Goal: Task Accomplishment & Management: Manage account settings

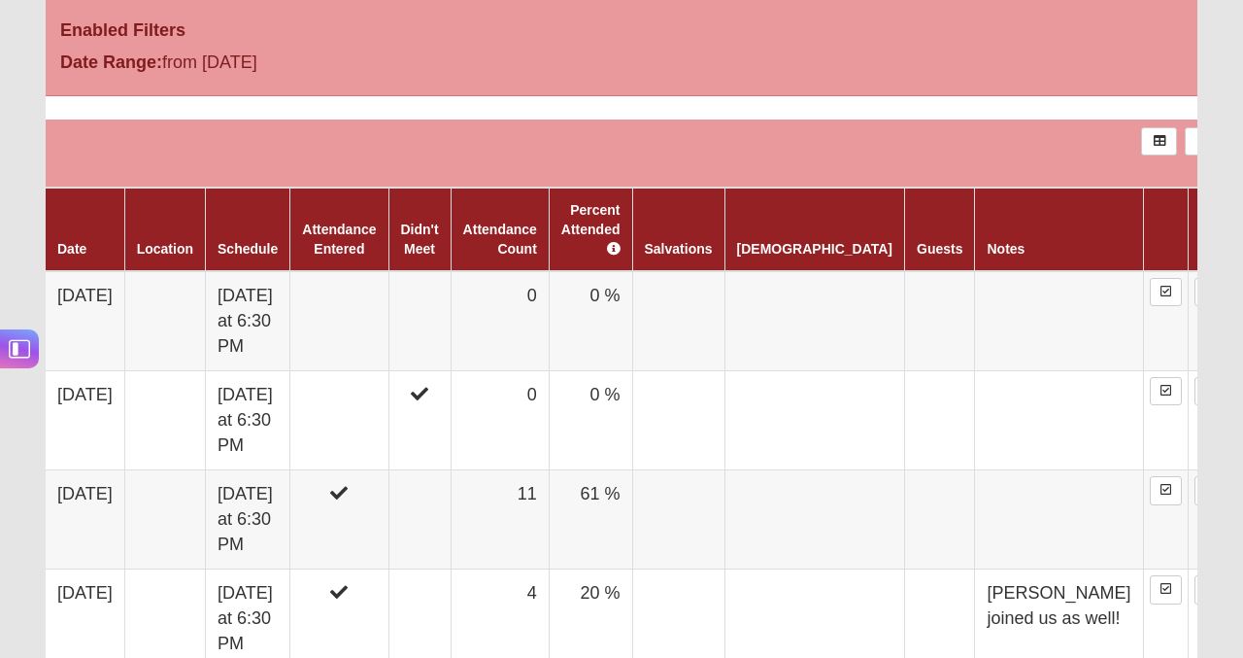
scroll to position [1004, 0]
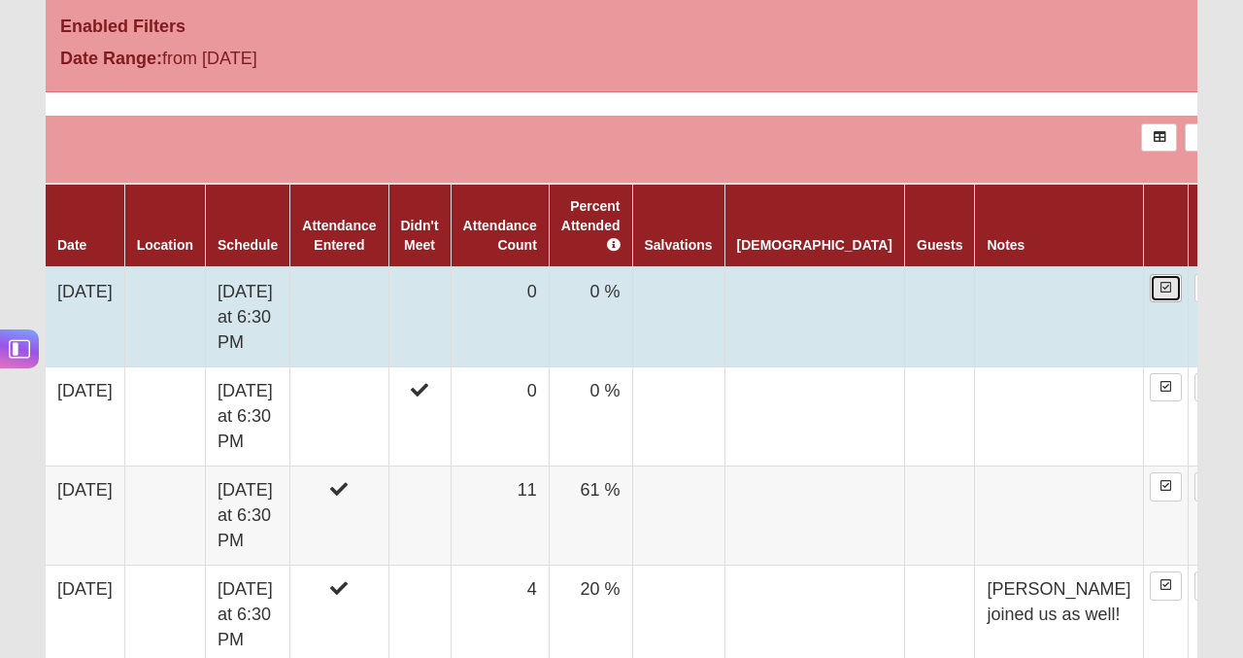
click at [1161, 282] on icon at bounding box center [1166, 288] width 11 height 12
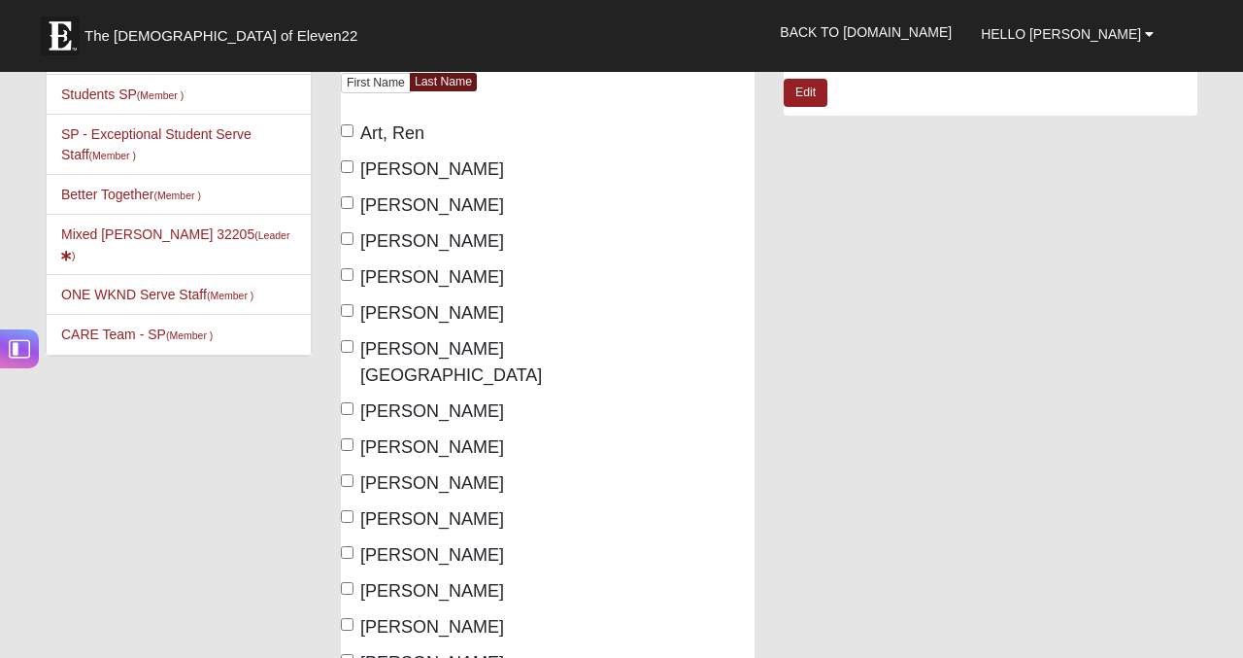
scroll to position [229, 0]
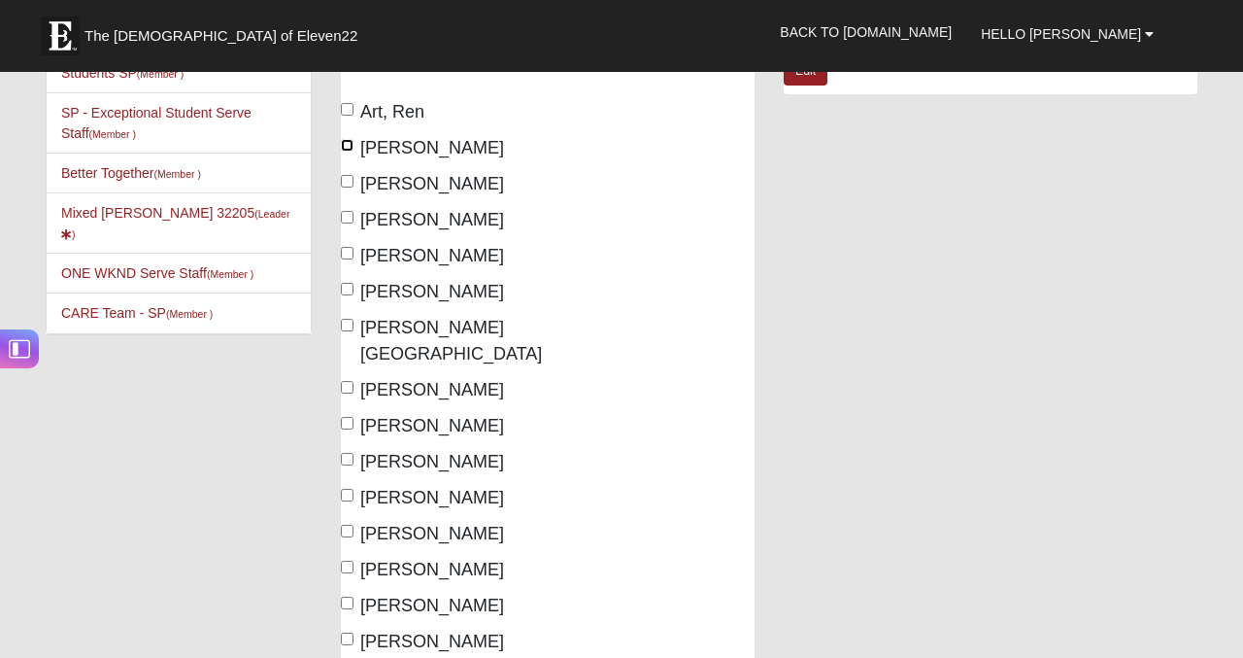
click at [346, 146] on input "Duran, Daniel" at bounding box center [347, 145] width 13 height 13
checkbox input "true"
click at [348, 216] on input "Goodrich, Darian" at bounding box center [347, 217] width 13 height 13
checkbox input "true"
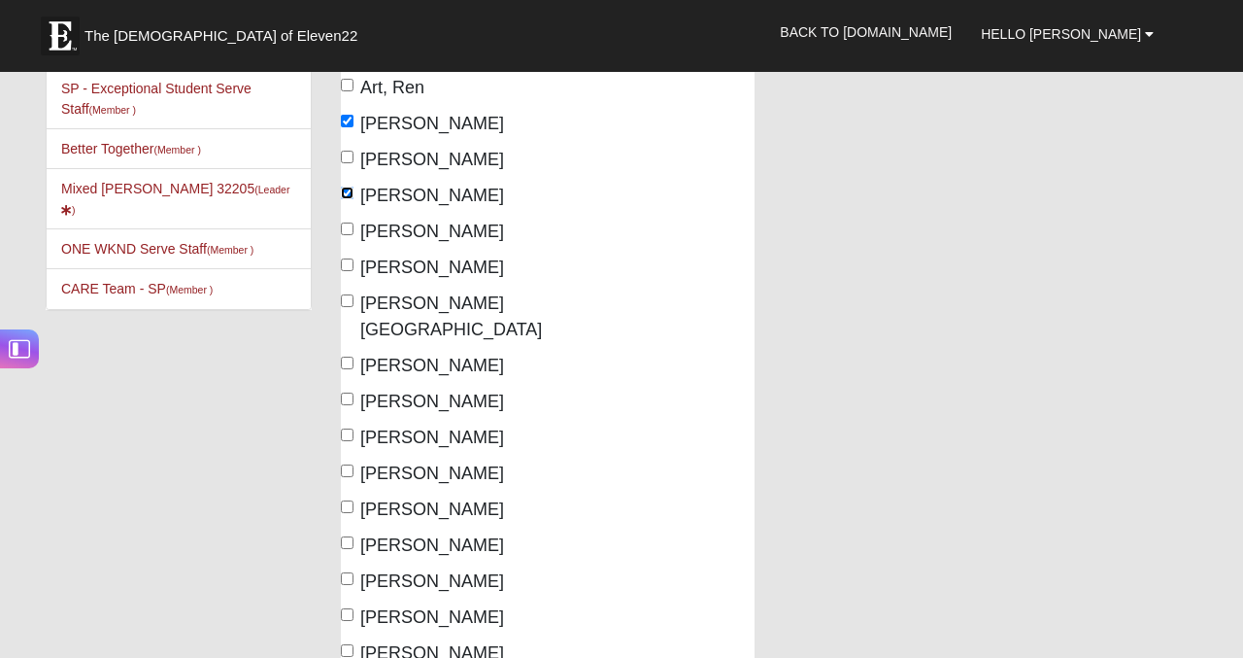
scroll to position [255, 0]
click at [355, 121] on label "Duran, Daniel" at bounding box center [422, 122] width 163 height 26
click at [354, 121] on input "Duran, Daniel" at bounding box center [347, 119] width 13 height 13
checkbox input "false"
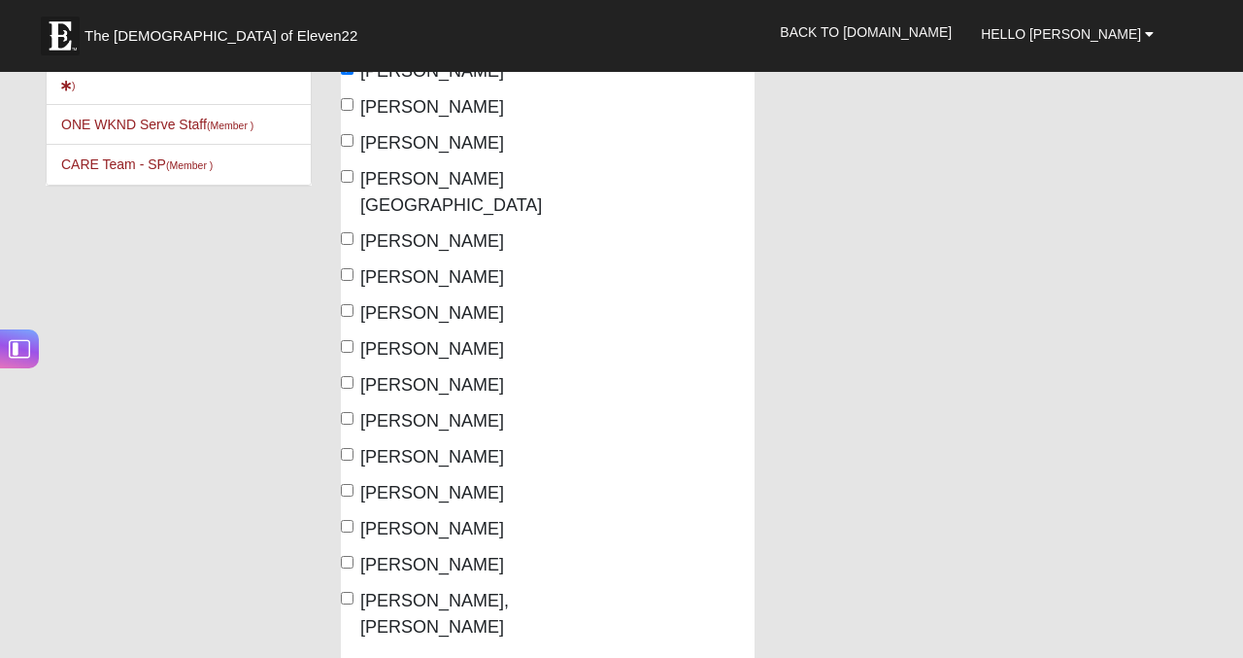
scroll to position [390, 0]
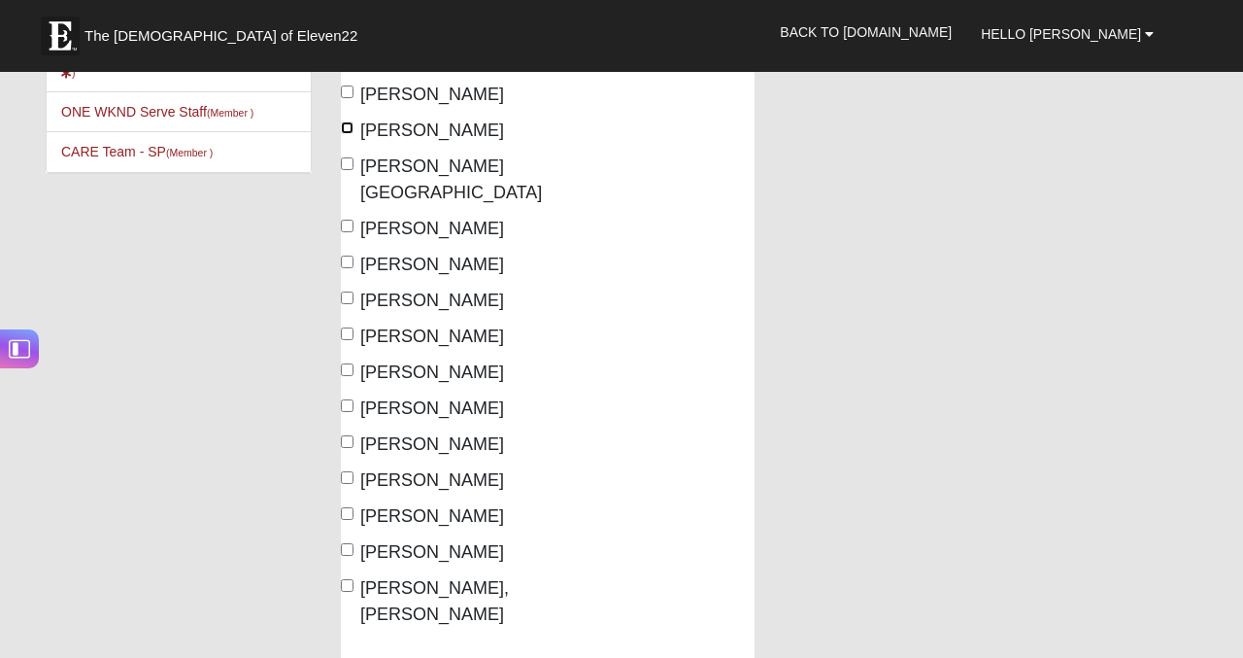
click at [350, 125] on input "Holleman, Clarissa" at bounding box center [347, 127] width 13 height 13
checkbox input "true"
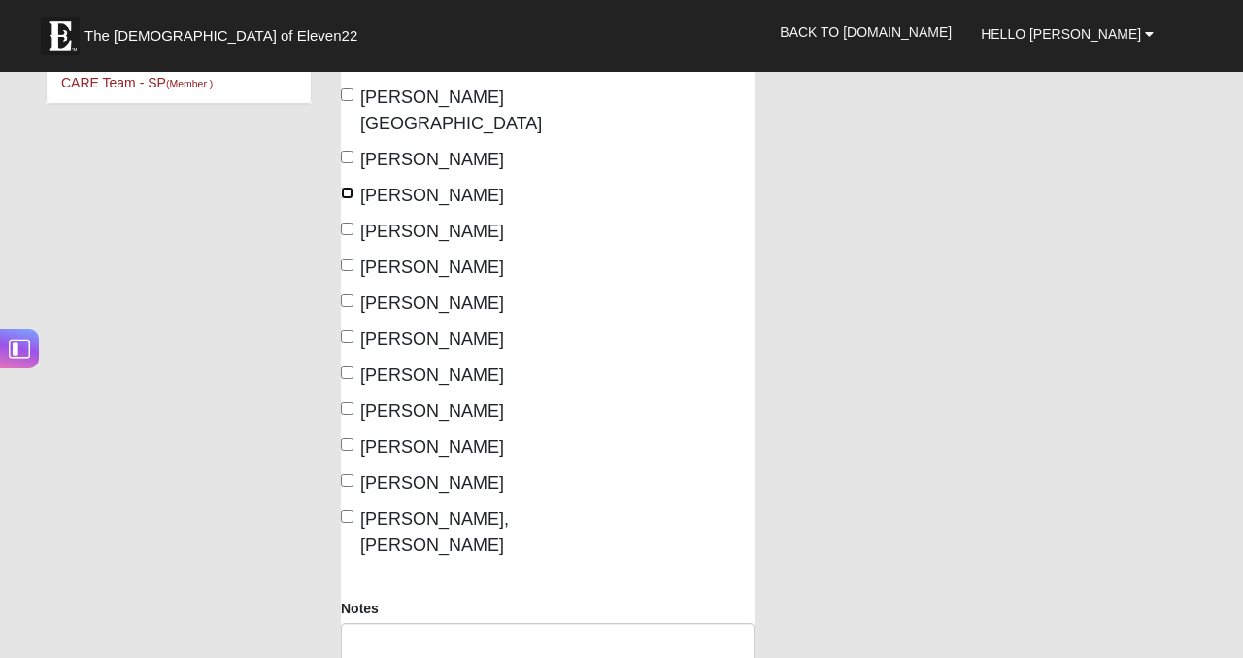
click at [349, 187] on input "Kusumowidagdo, Jonathan" at bounding box center [347, 193] width 13 height 13
checkbox input "true"
click at [348, 263] on input "Lynn, John" at bounding box center [347, 264] width 13 height 13
checkbox input "true"
click at [348, 442] on input "Smith, Matthew" at bounding box center [347, 444] width 13 height 13
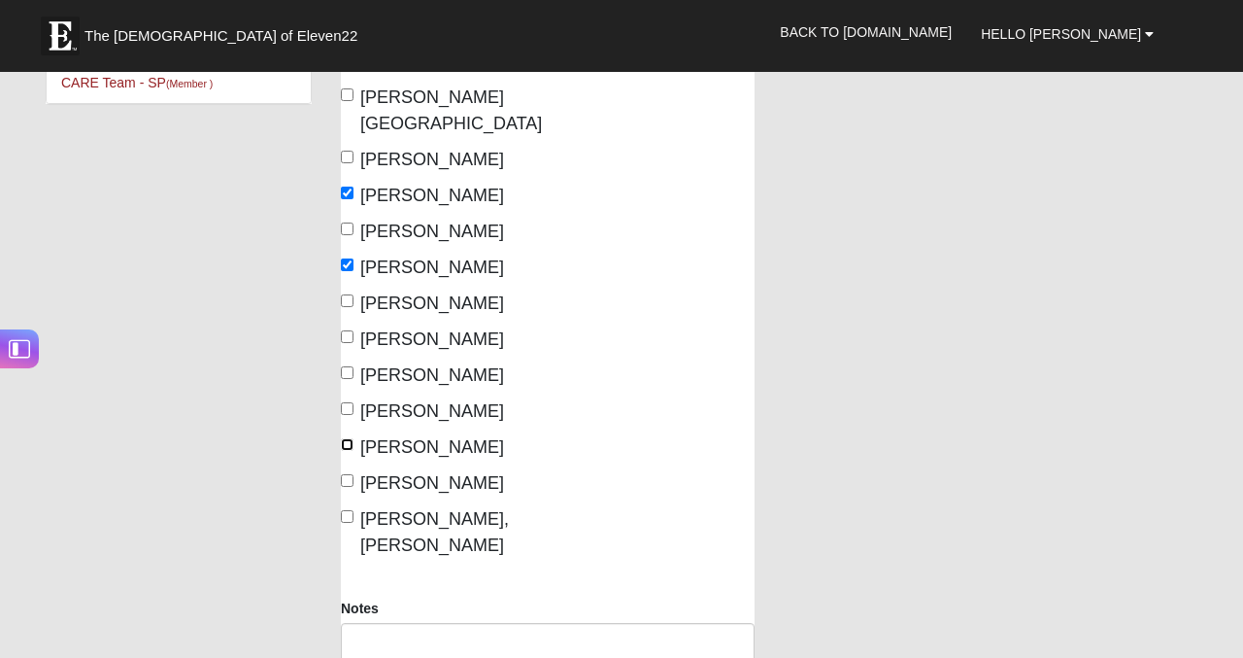
checkbox input "true"
click at [341, 373] on input "Perritt, John" at bounding box center [347, 372] width 13 height 13
checkbox input "true"
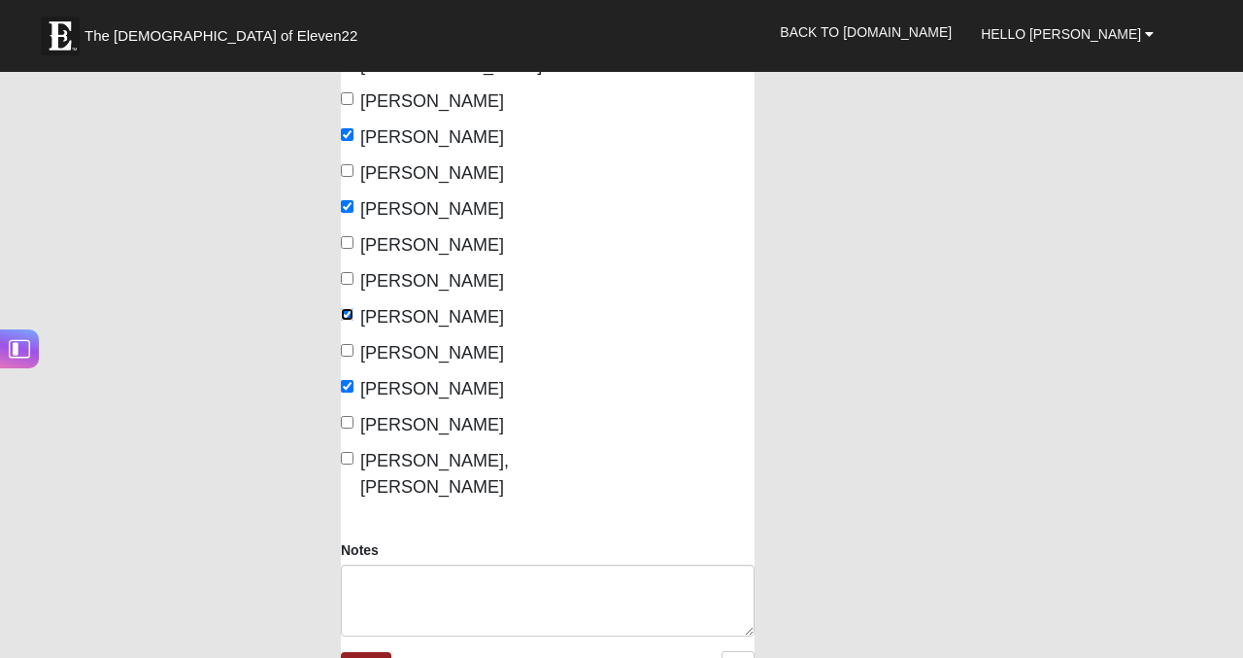
scroll to position [546, 0]
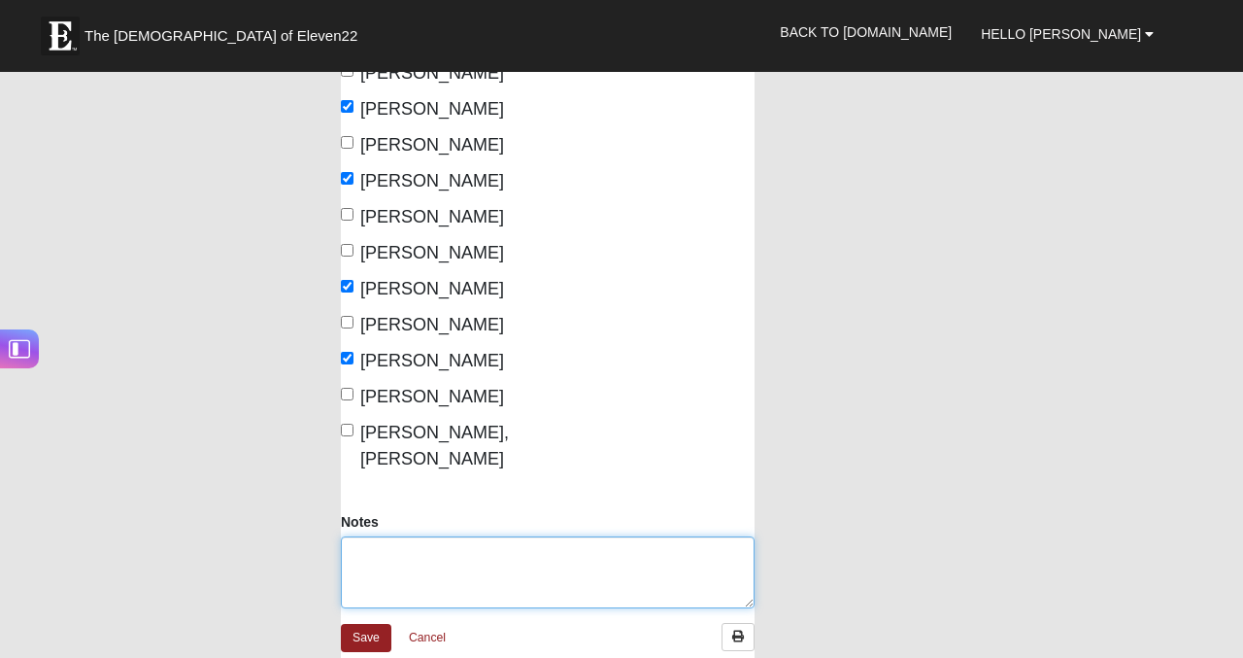
click at [534, 536] on textarea "Notes" at bounding box center [548, 572] width 414 height 72
type textarea "+ [PERSON_NAME] and [PERSON_NAME] :)"
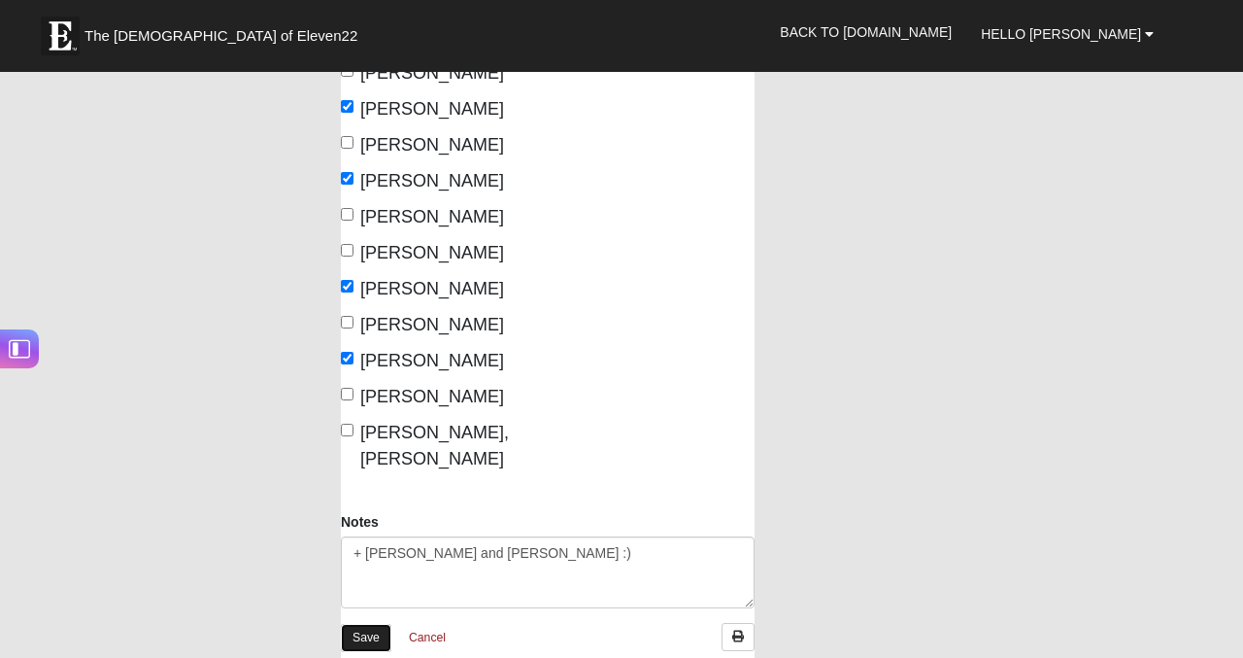
click at [370, 624] on link "Save" at bounding box center [366, 638] width 51 height 28
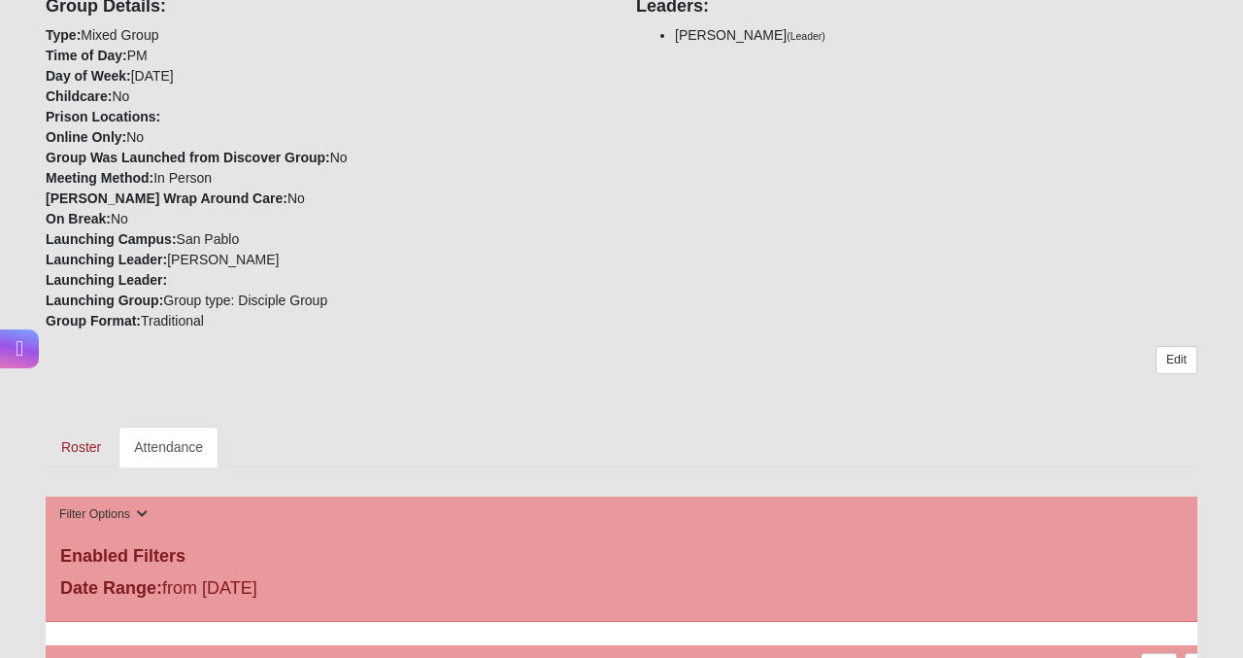
scroll to position [470, 0]
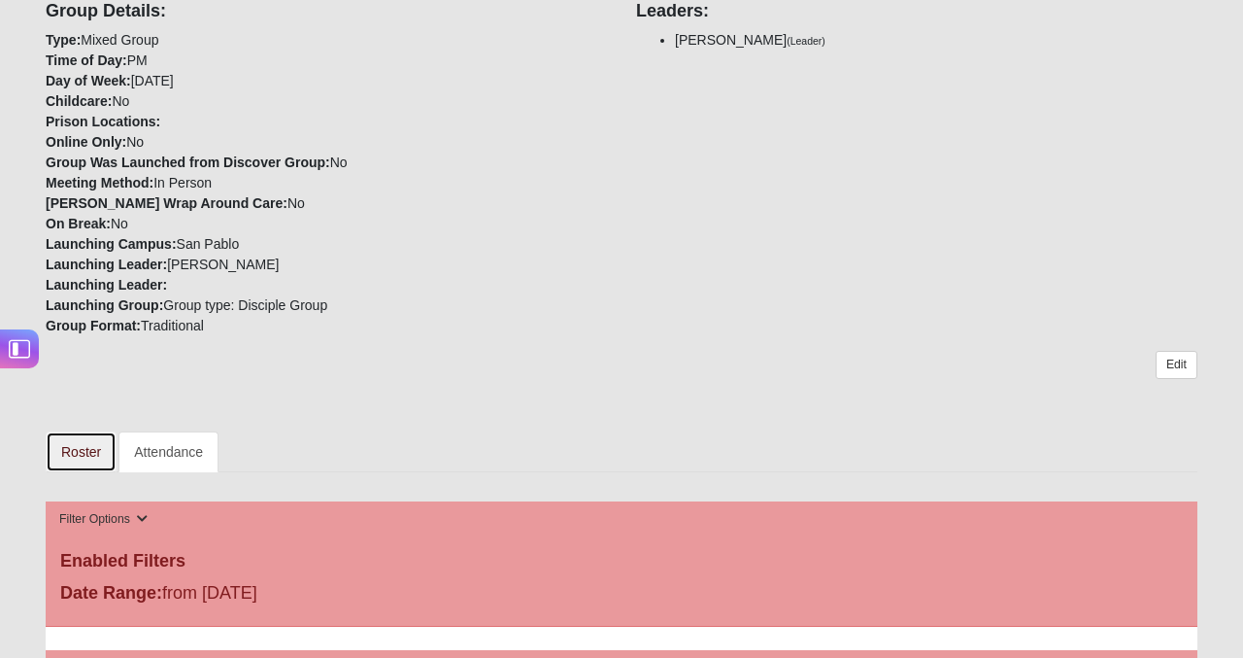
click at [84, 443] on link "Roster" at bounding box center [81, 451] width 71 height 41
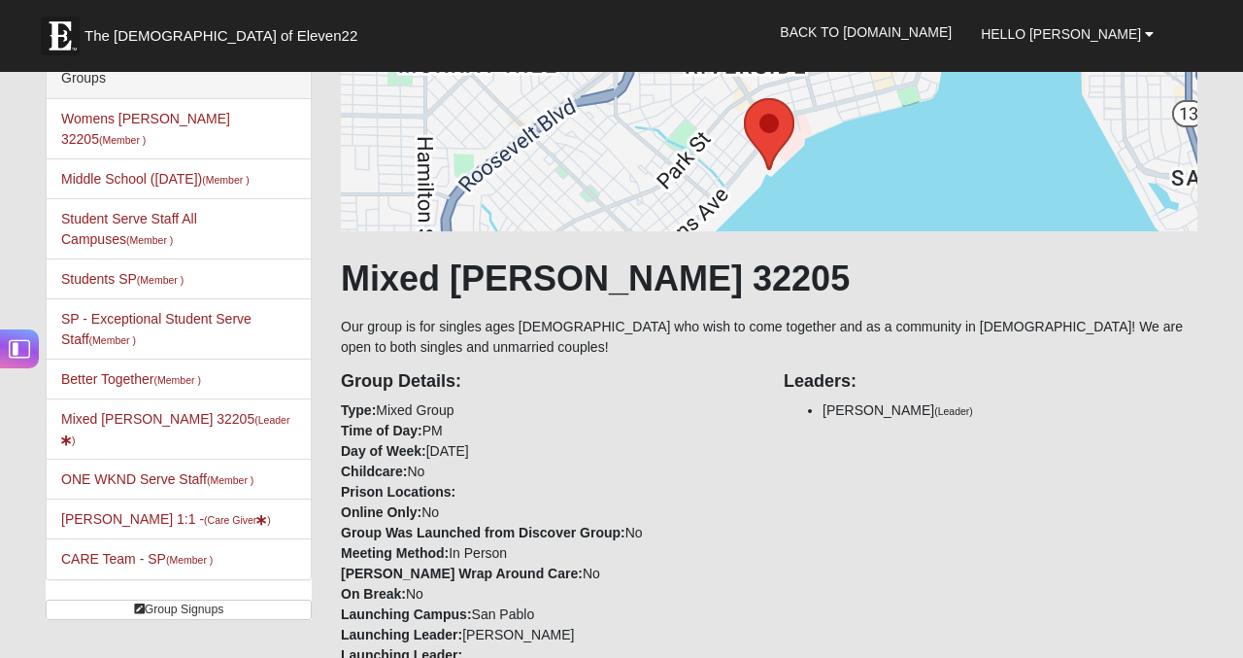
scroll to position [120, 0]
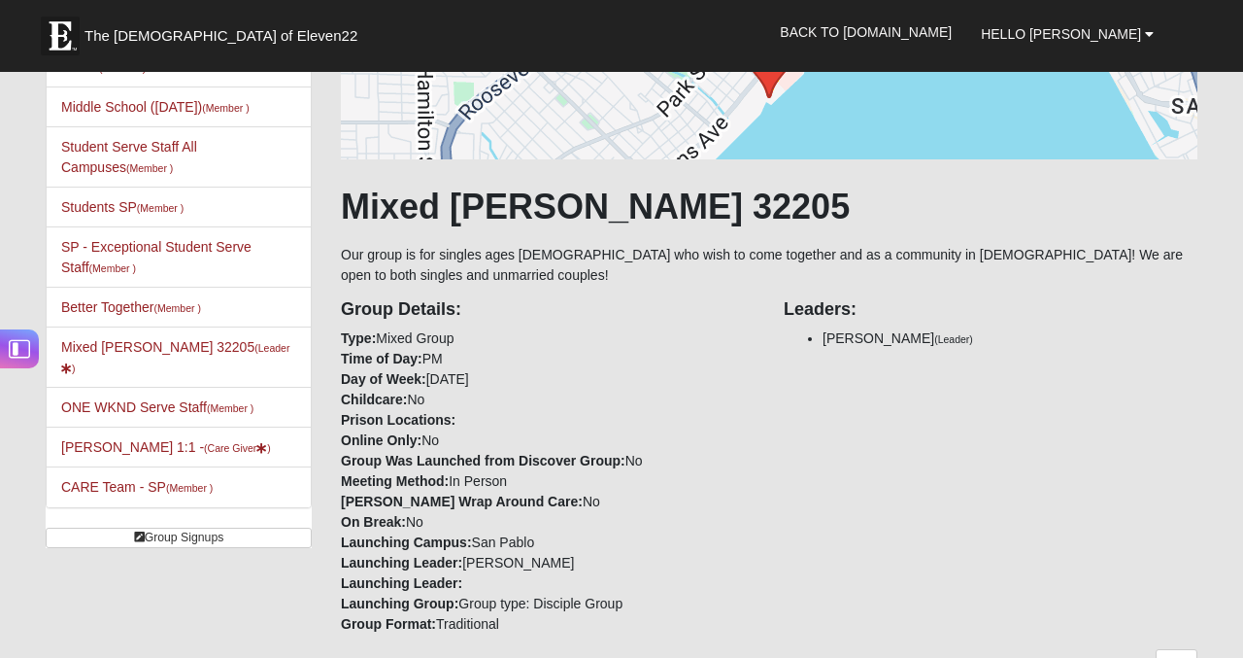
click at [862, 493] on div "Group Details: Type: Mixed Group Time of Day: PM Day of Week: Friday Childcare:…" at bounding box center [769, 460] width 886 height 349
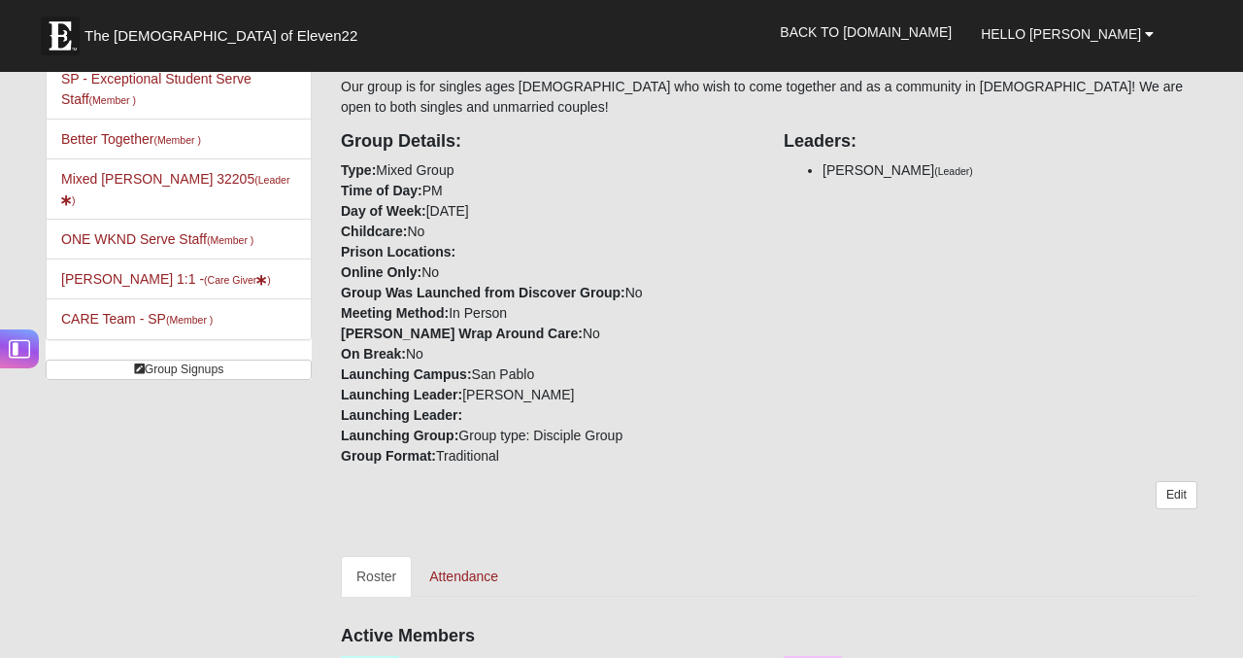
scroll to position [406, 0]
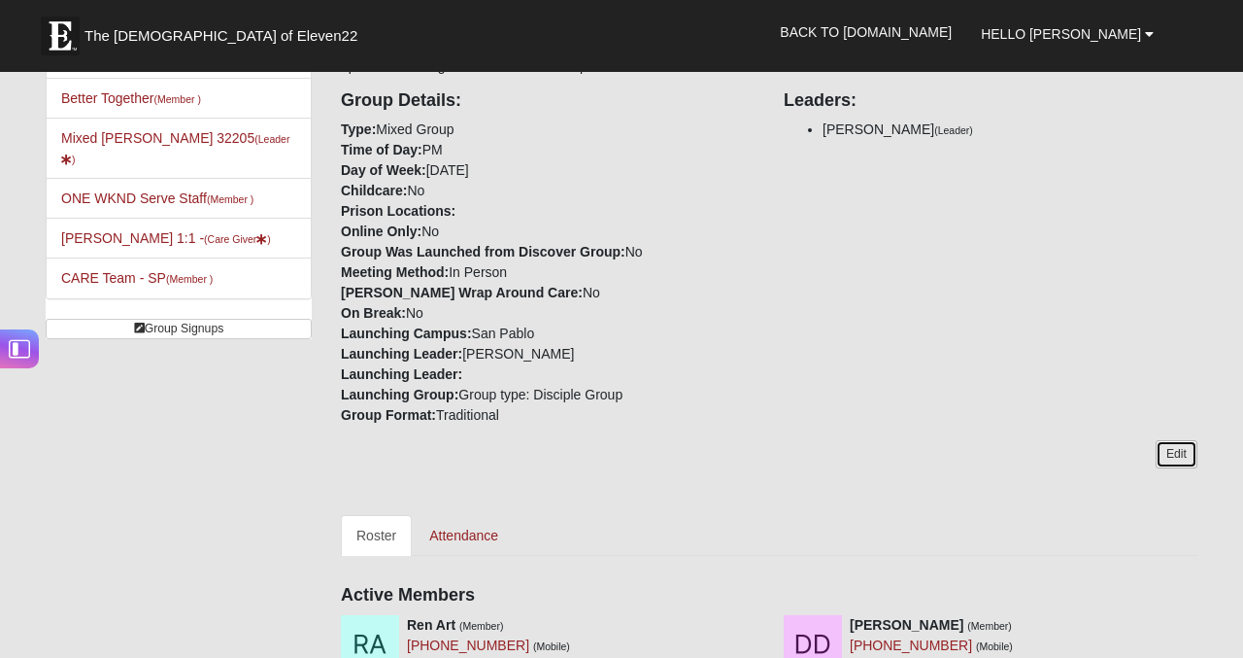
click at [1182, 449] on link "Edit" at bounding box center [1177, 454] width 42 height 28
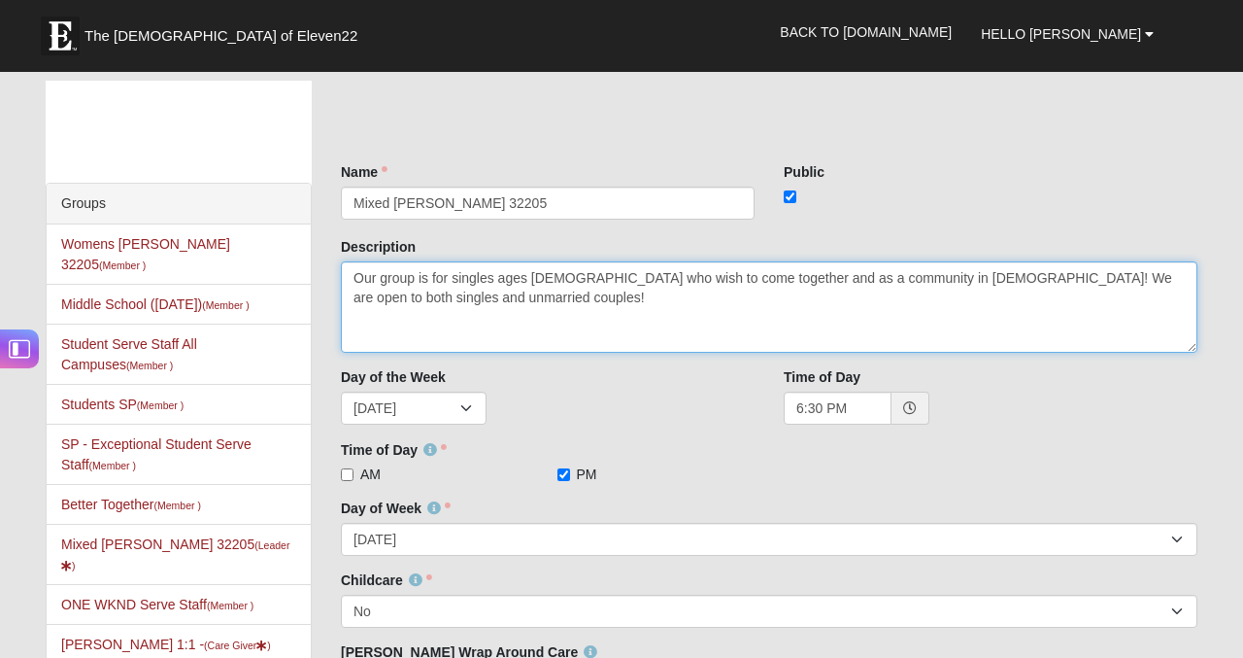
click at [772, 281] on textarea "Our group is for singles ages [DEMOGRAPHIC_DATA] who wish to come together and …" at bounding box center [769, 306] width 857 height 91
type textarea "Our group is for singles ages 24 to 35 who wish to come together as a community…"
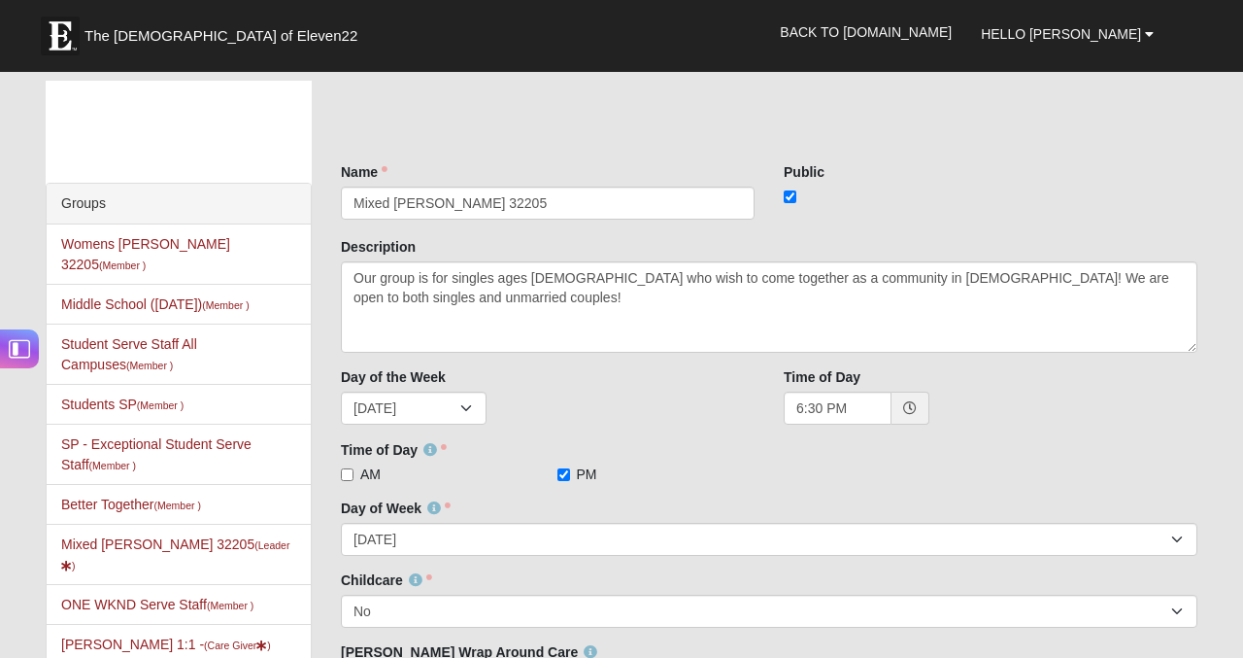
click at [672, 423] on div "Sunday Monday Tuesday Wednesday Thursday Friday Saturday" at bounding box center [548, 407] width 414 height 33
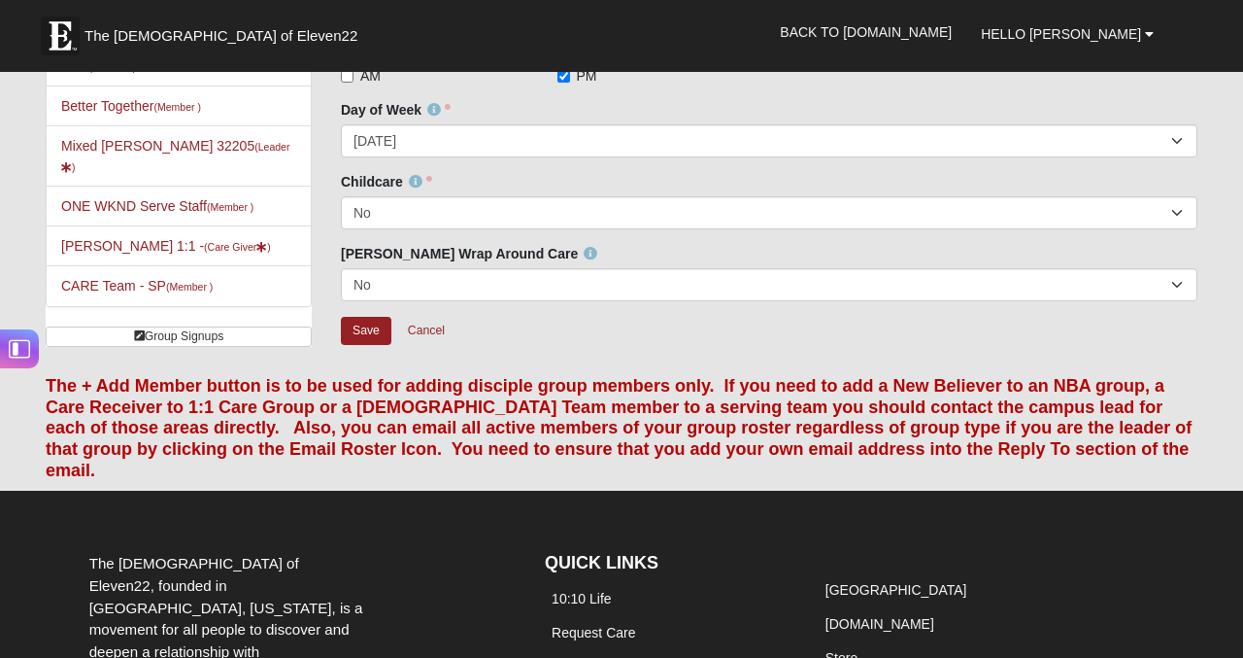
scroll to position [602, 0]
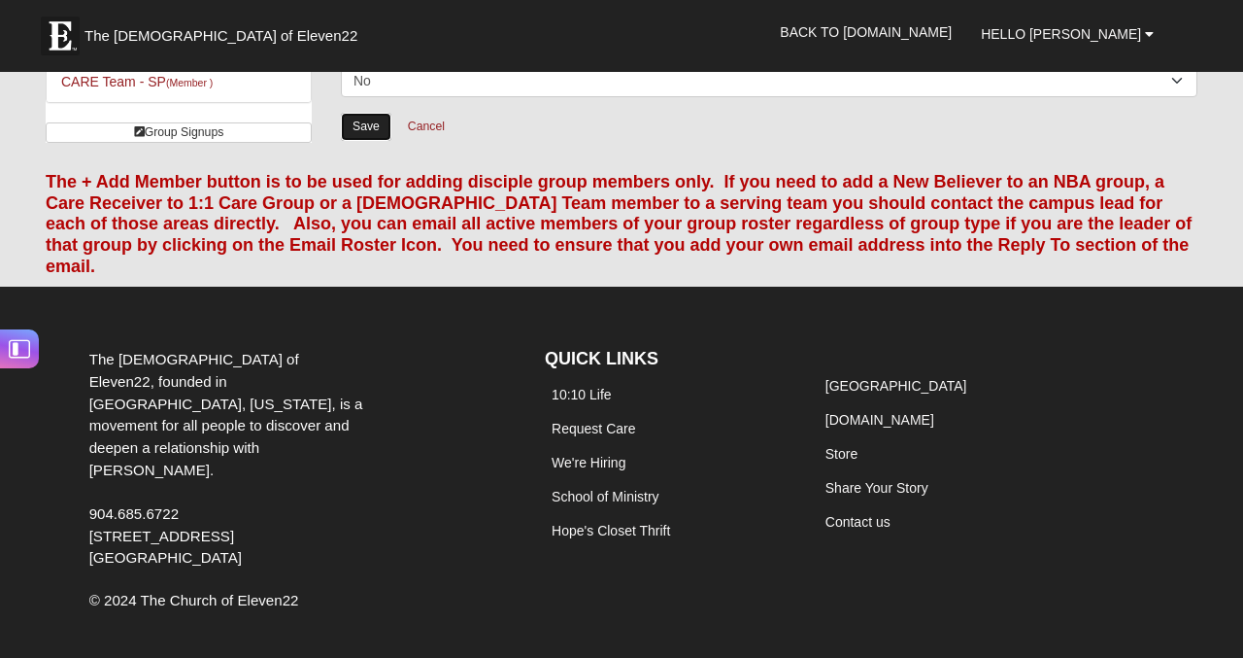
click at [381, 133] on input "Save" at bounding box center [366, 127] width 51 height 28
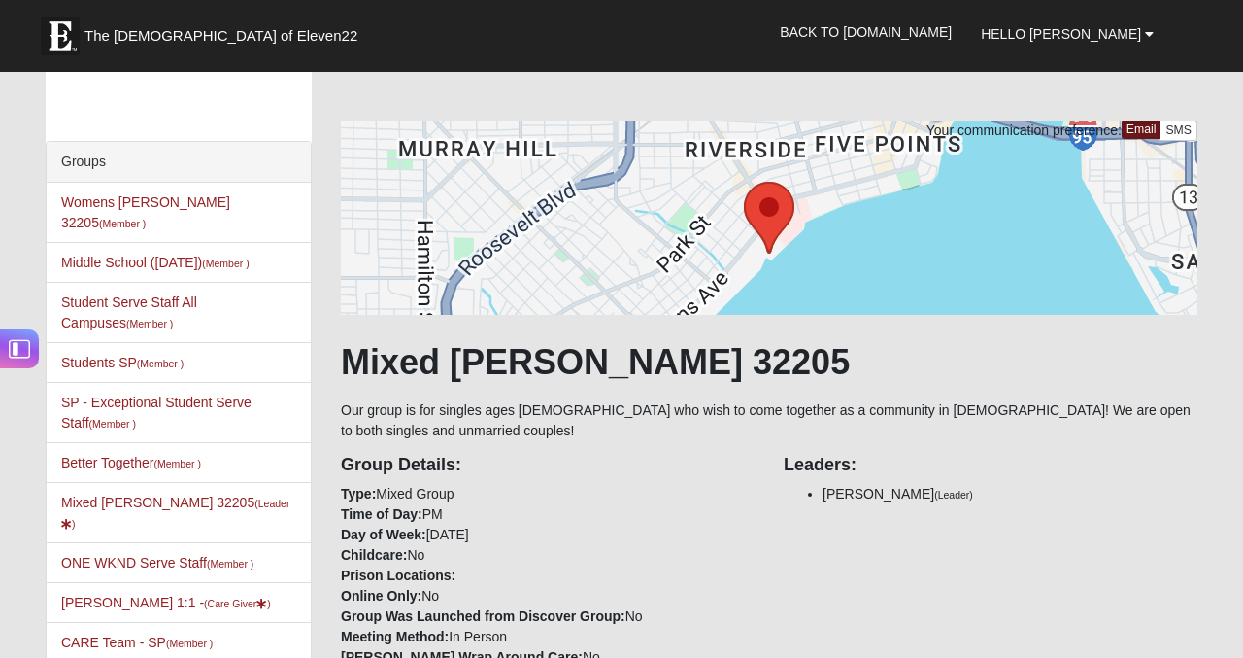
scroll to position [0, 0]
